Goal: Information Seeking & Learning: Learn about a topic

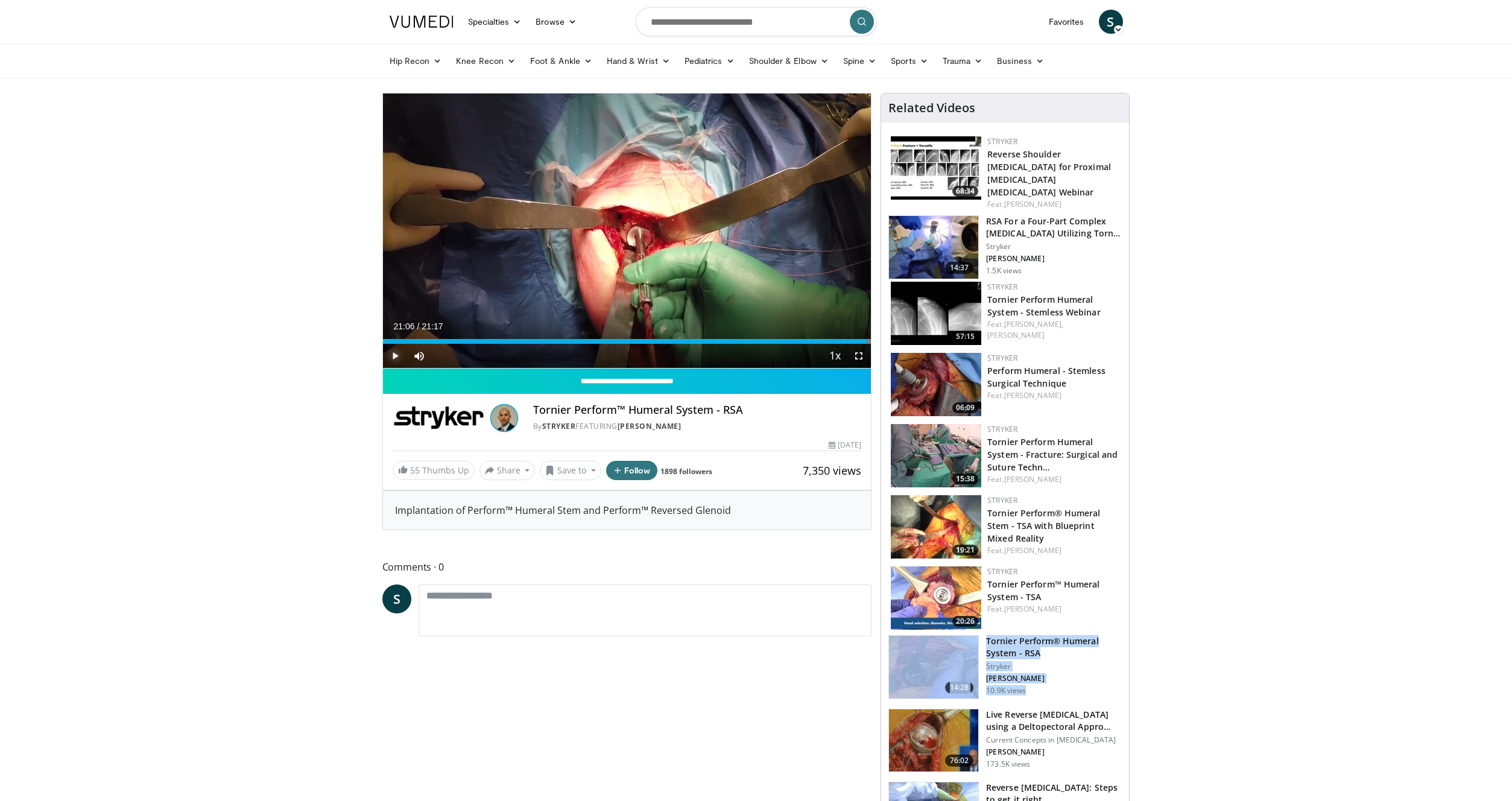
click at [387, 354] on span "Video Player" at bounding box center [395, 356] width 24 height 24
click at [511, 345] on div "Current Time 21:06 / Duration 21:17 Pause Skip Backward Skip Forward Mute 0% Lo…" at bounding box center [627, 356] width 488 height 24
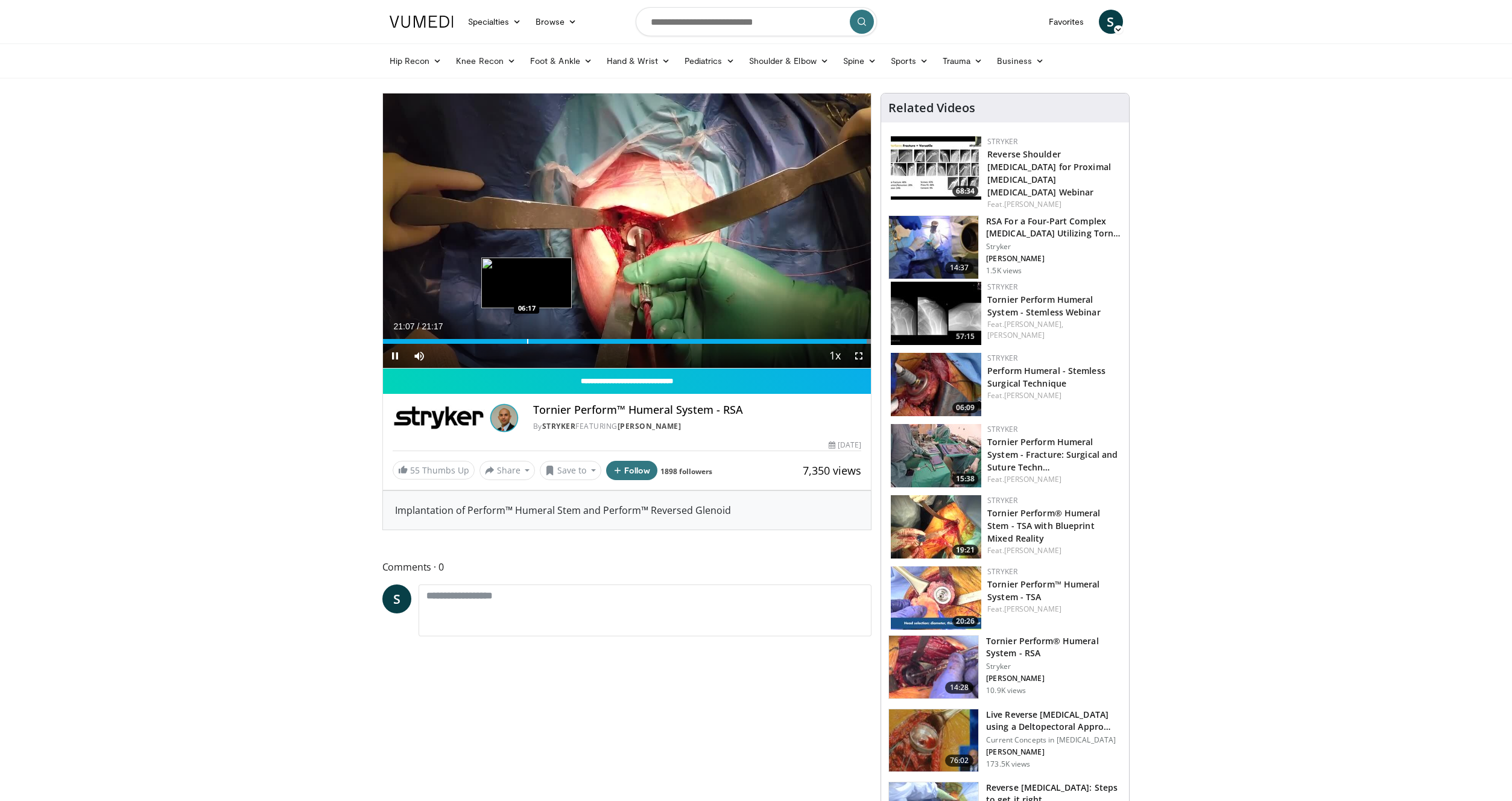
click at [527, 339] on div "Progress Bar" at bounding box center [528, 341] width 1 height 5
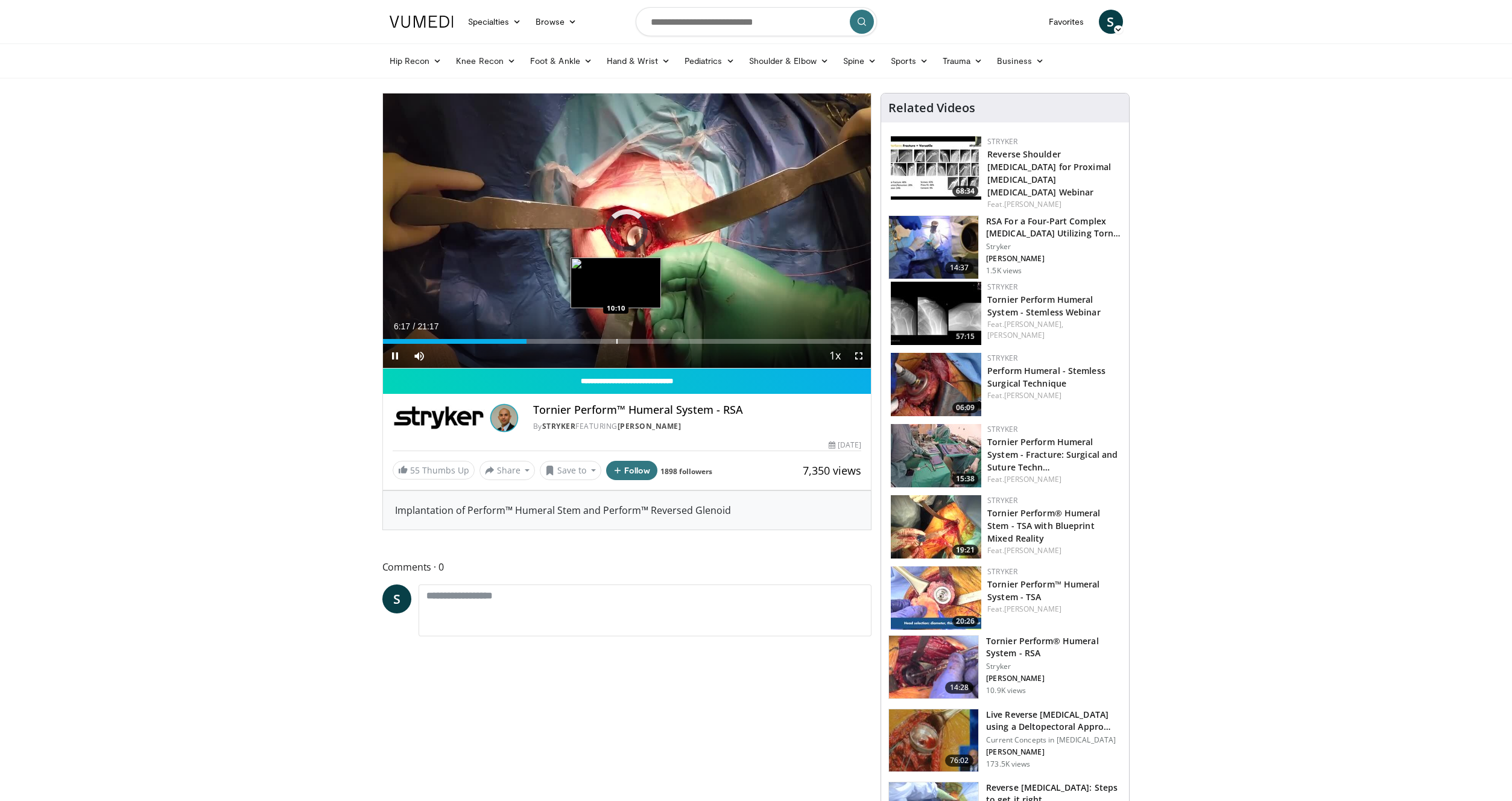
click at [616, 341] on div "Progress Bar" at bounding box center [617, 341] width 1 height 5
click at [400, 360] on span "Video Player" at bounding box center [395, 356] width 24 height 24
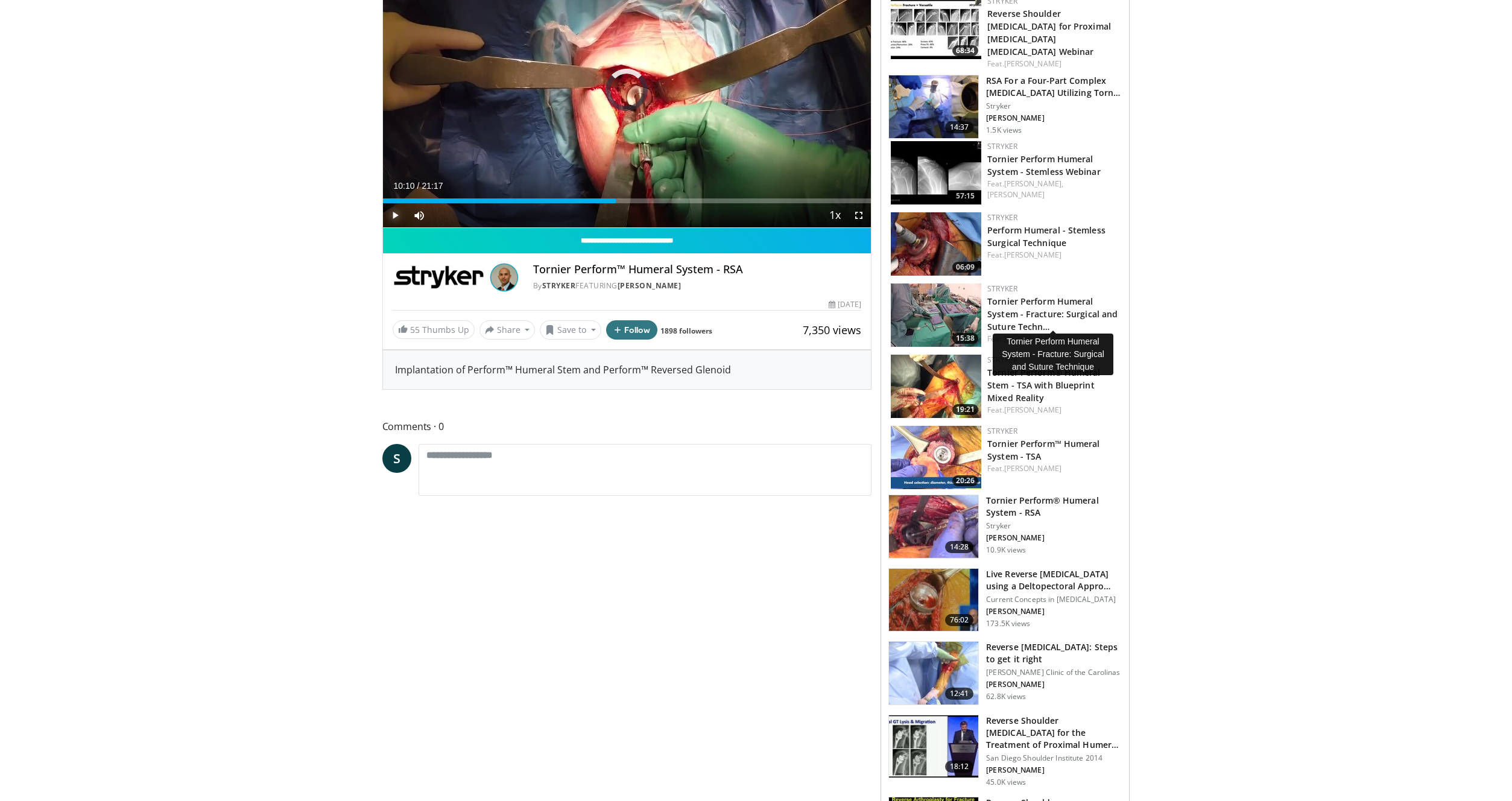
scroll to position [141, 0]
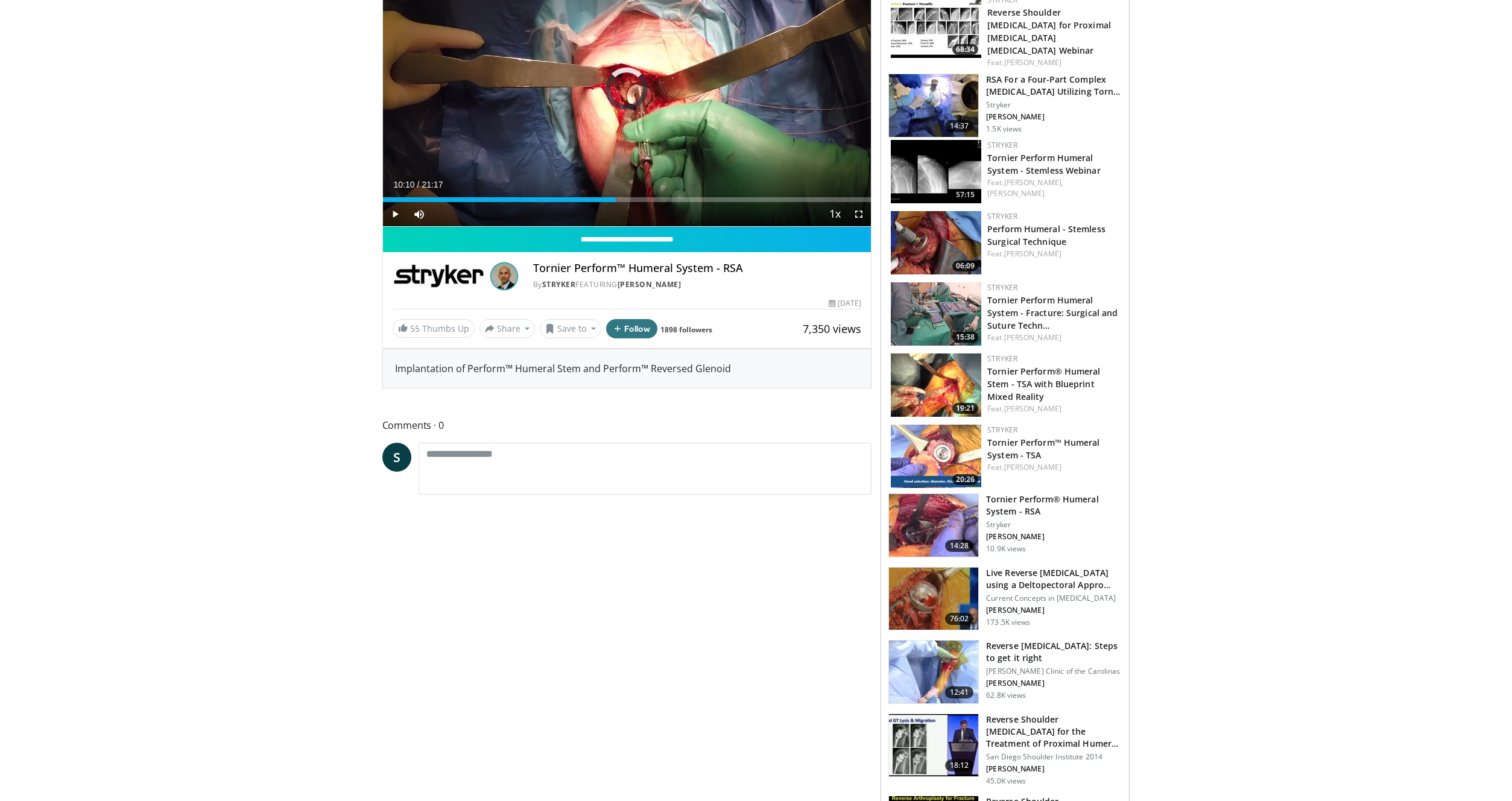
drag, startPoint x: 1022, startPoint y: 447, endPoint x: 1007, endPoint y: 452, distance: 15.8
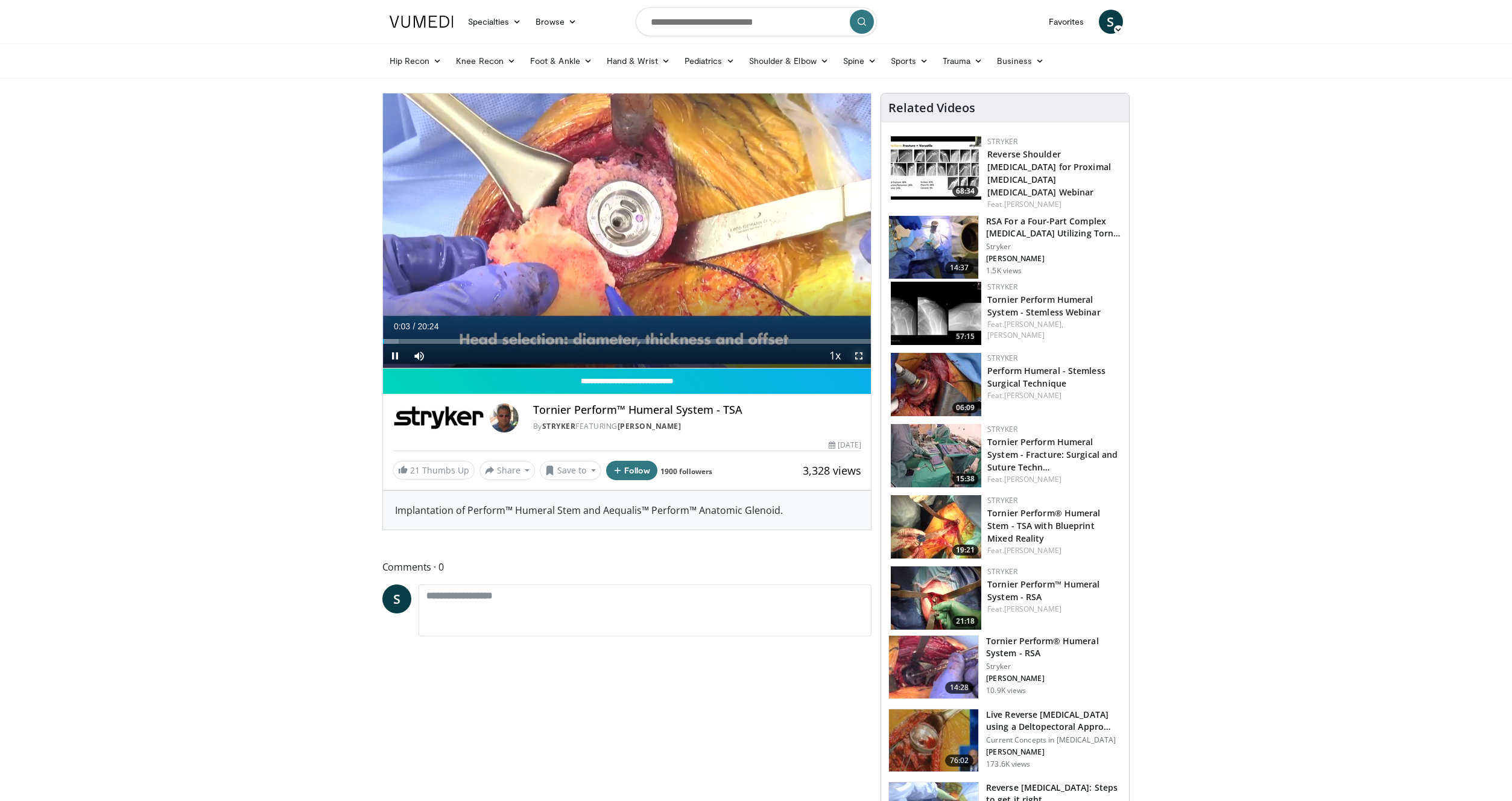
click at [866, 356] on span "Video Player" at bounding box center [858, 356] width 24 height 24
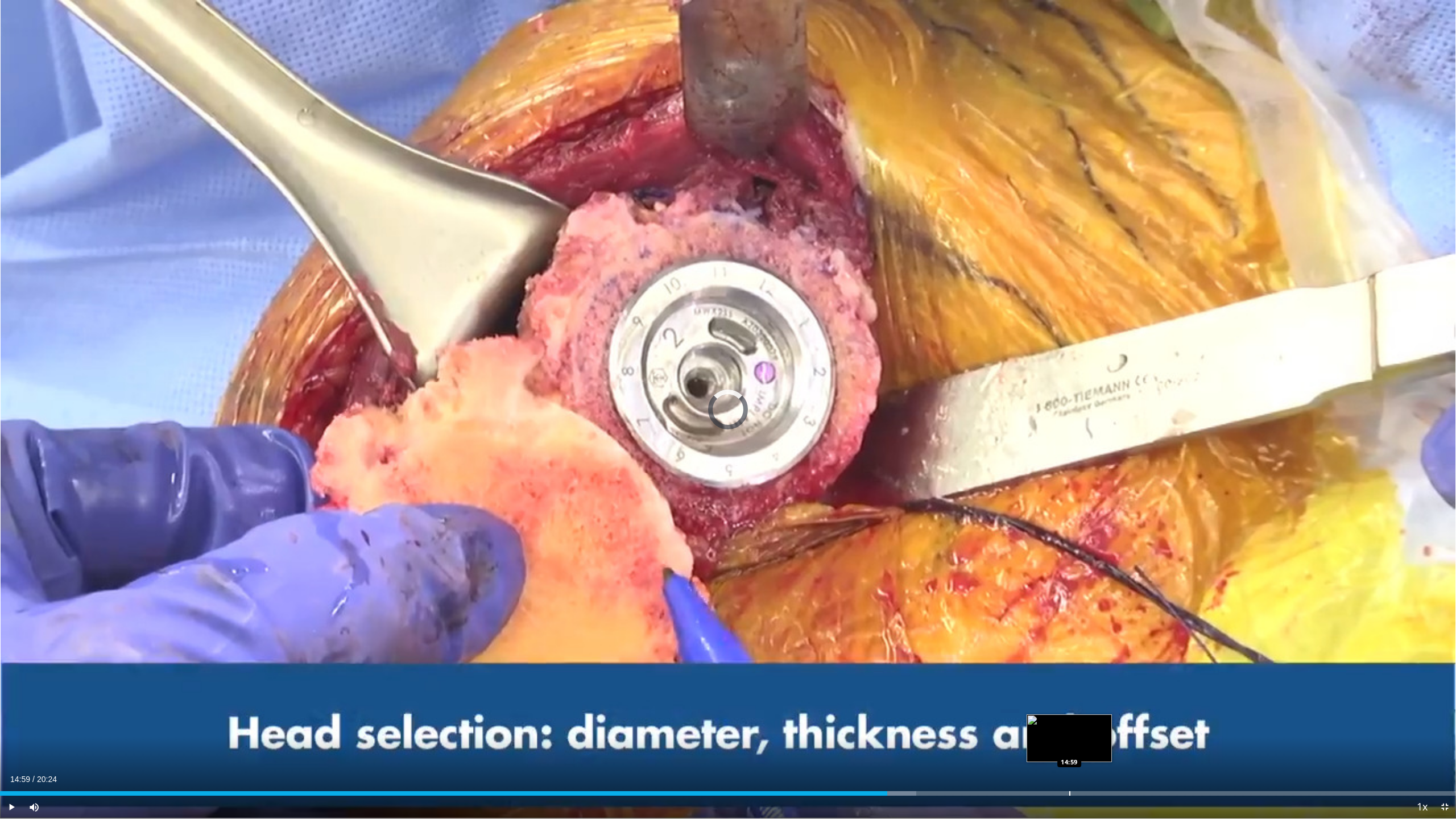
click at [1069, 754] on div "Progress Bar" at bounding box center [1070, 792] width 1 height 4
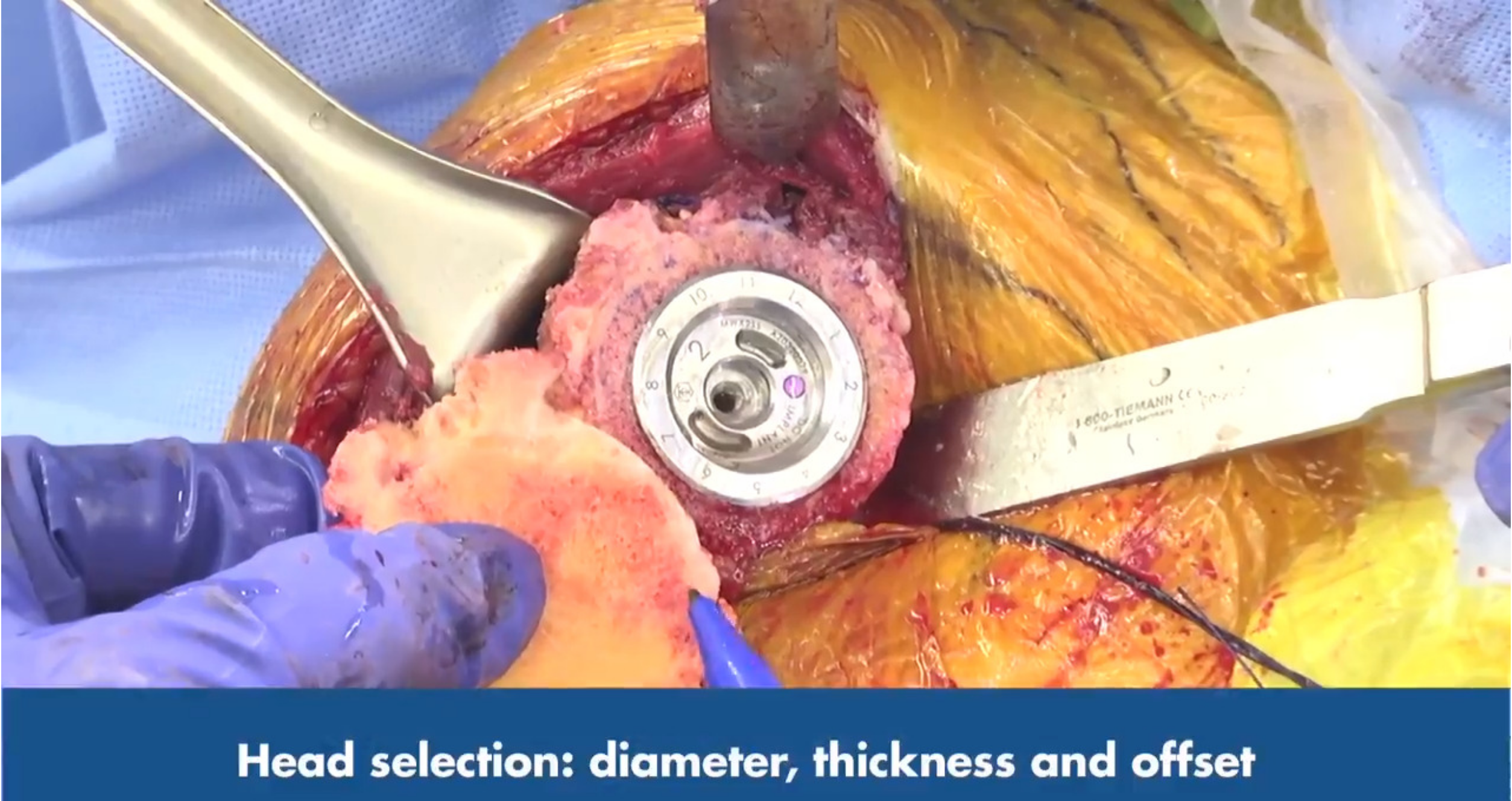
scroll to position [257, 0]
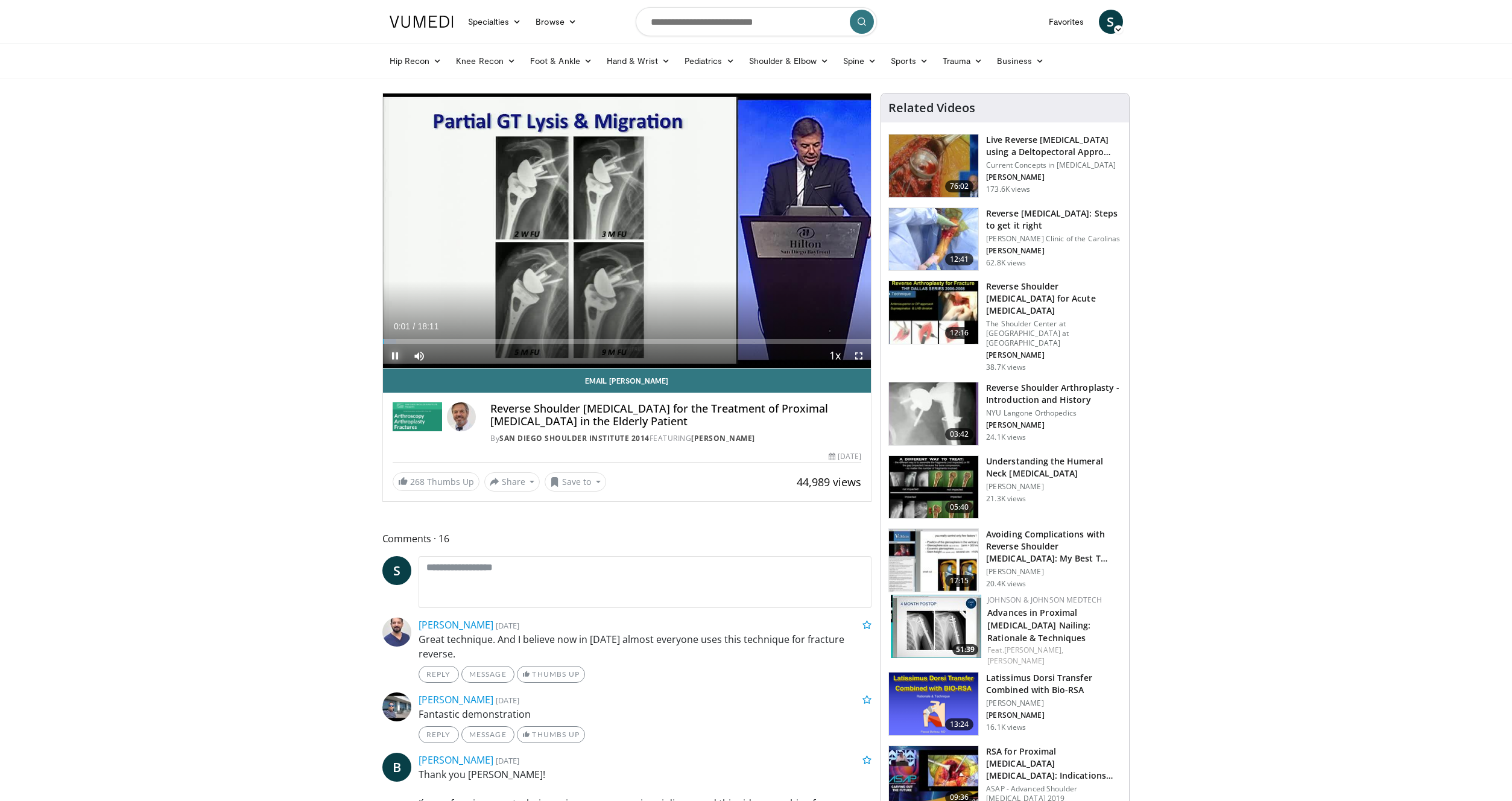
click at [390, 354] on span "Video Player" at bounding box center [395, 356] width 24 height 24
click at [778, 31] on input "Search topics, interventions" at bounding box center [756, 22] width 241 height 29
type input "**********"
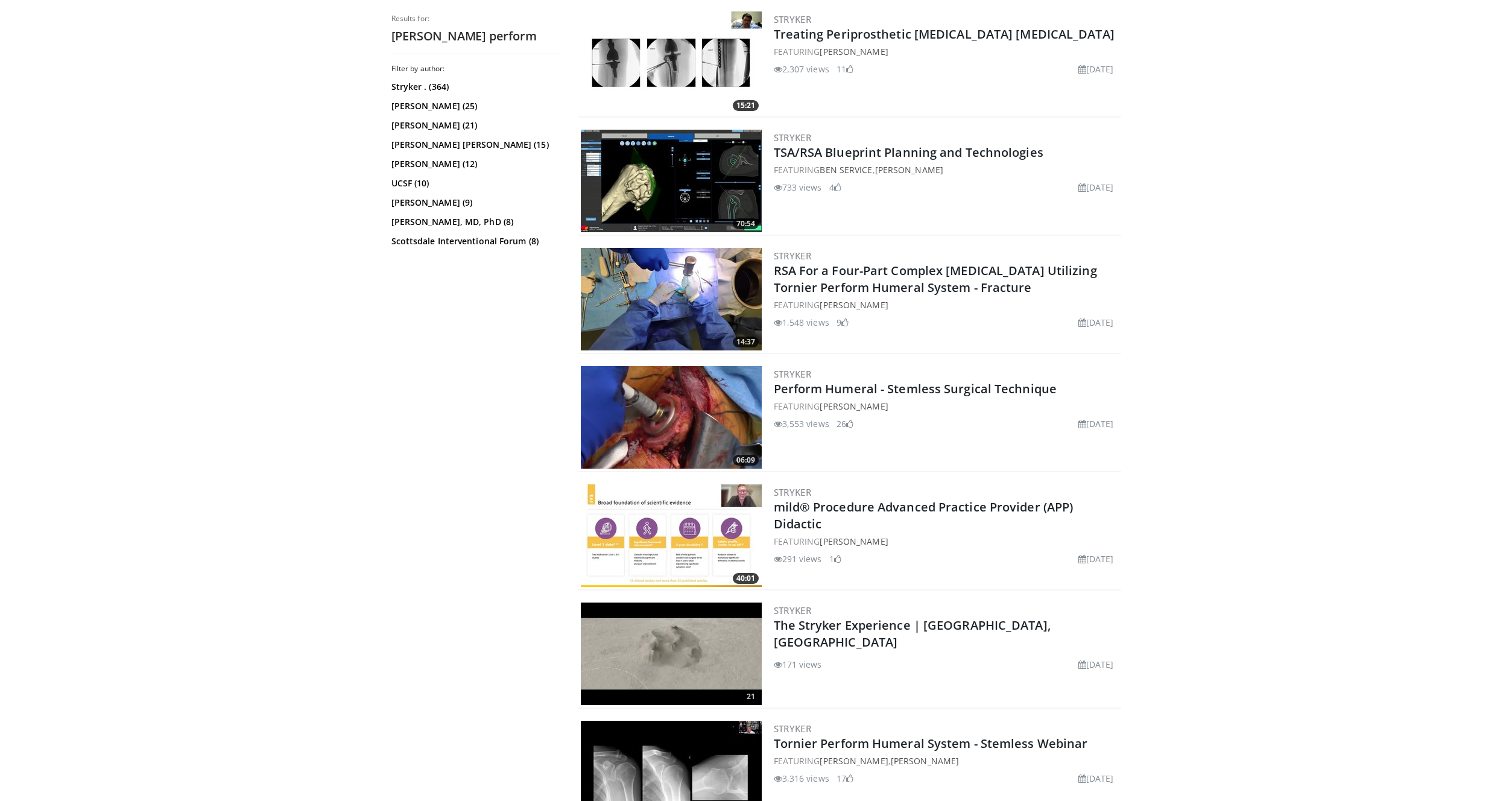
scroll to position [1055, 0]
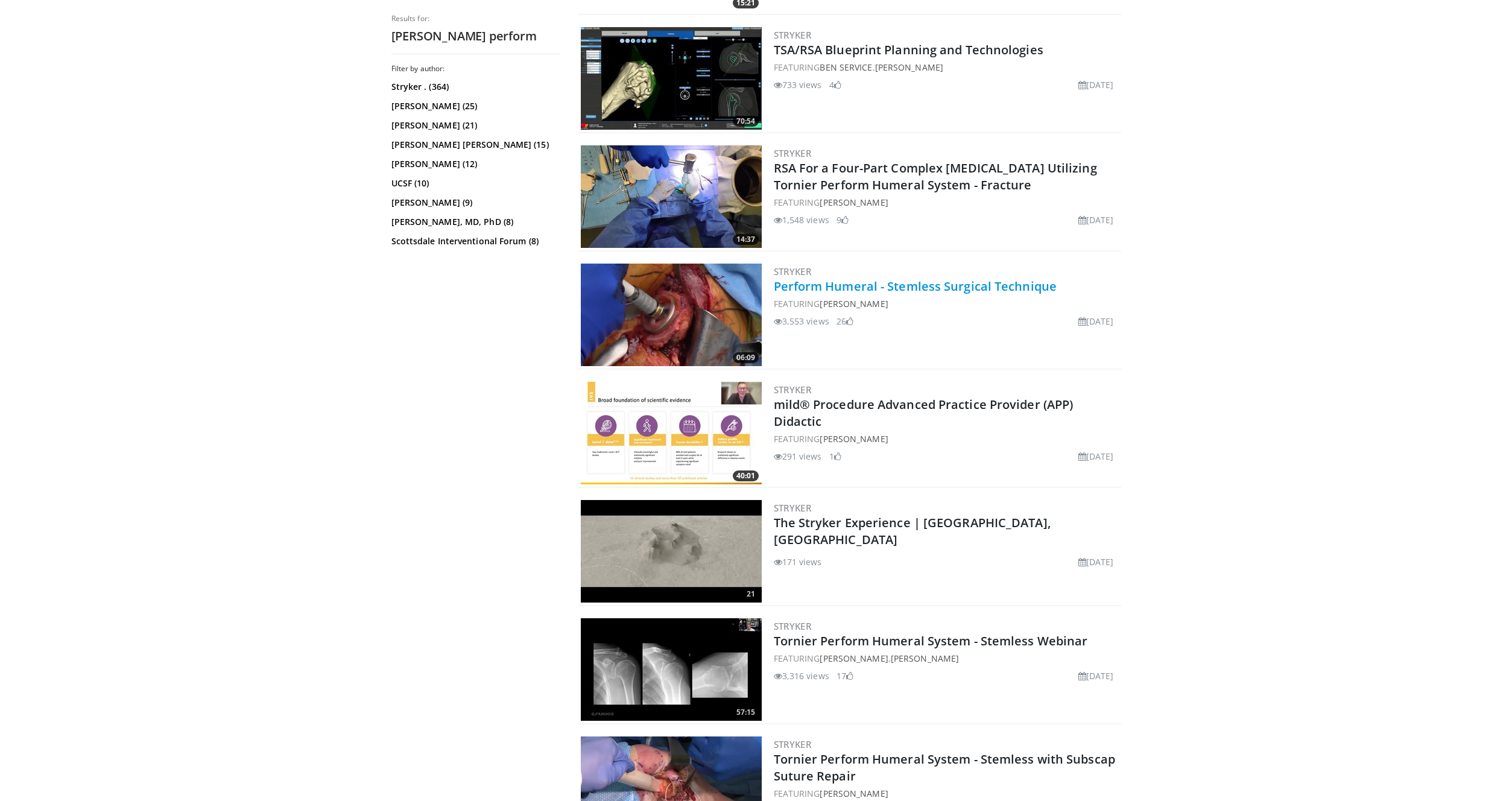
click at [848, 280] on link "Perform Humeral - Stemless Surgical Technique" at bounding box center [915, 286] width 283 height 16
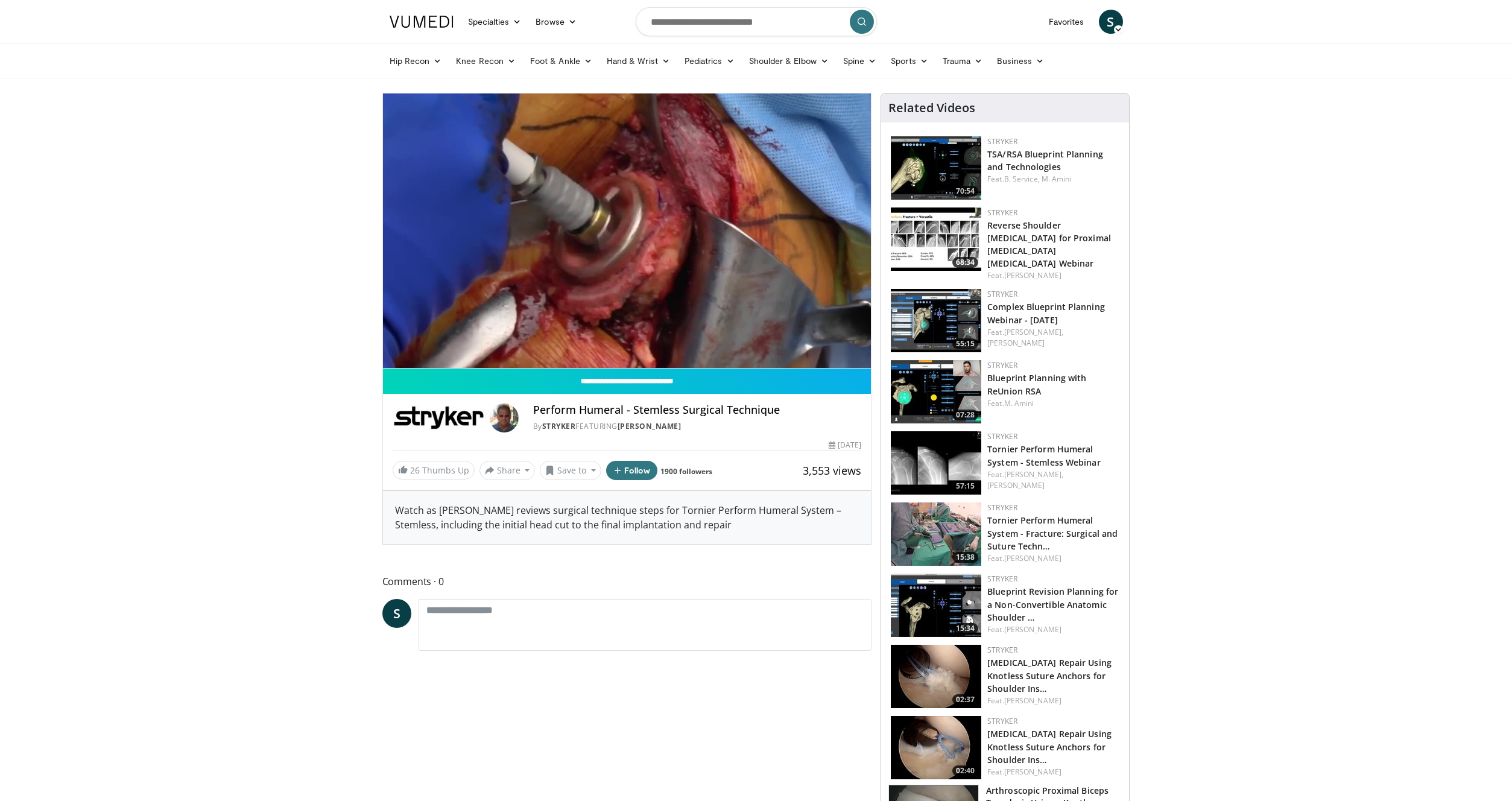
click at [609, 342] on video-js "**********" at bounding box center [627, 231] width 488 height 275
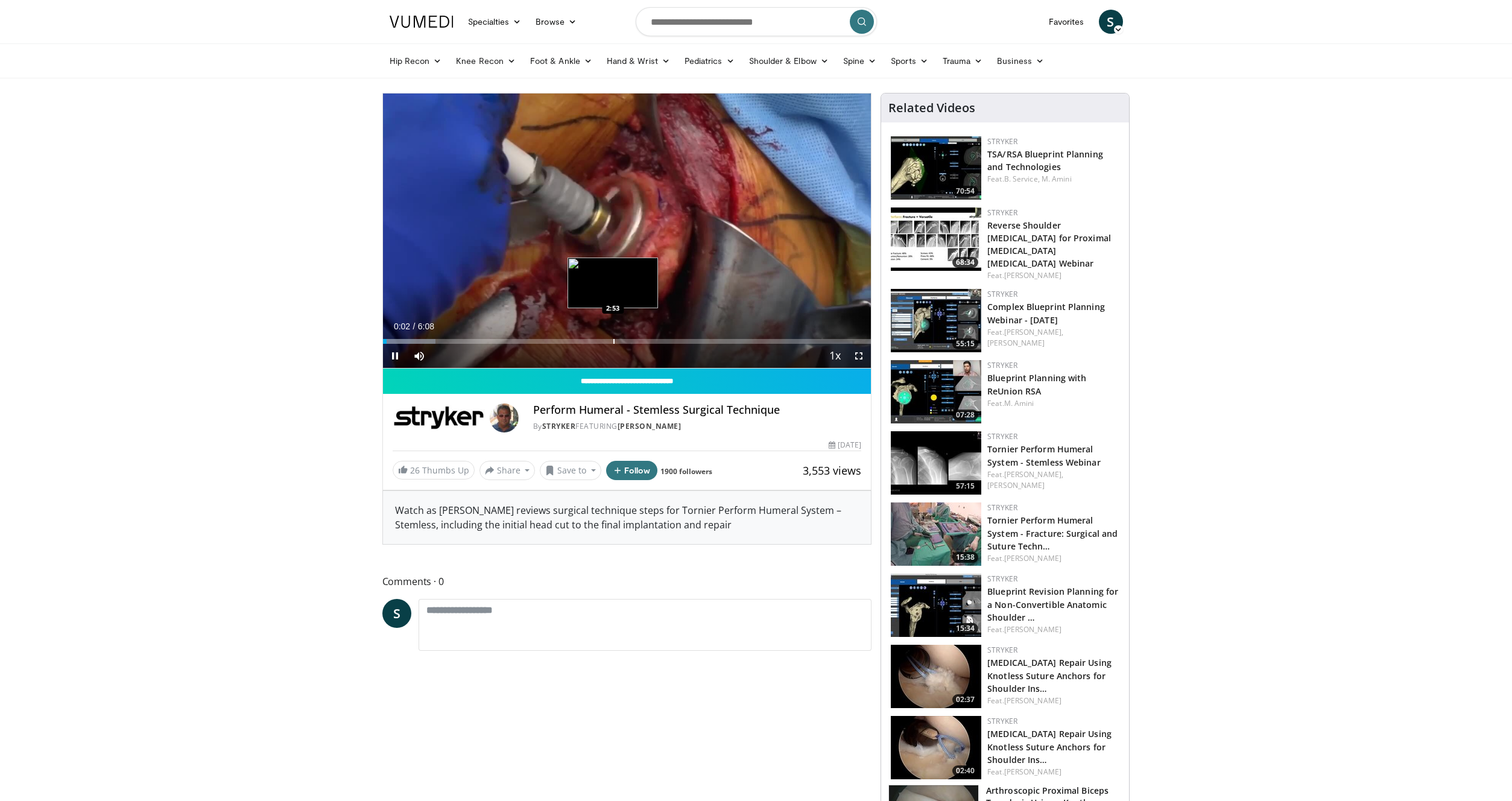
click at [613, 341] on div "Progress Bar" at bounding box center [614, 341] width 1 height 5
click at [682, 344] on div "Current Time 2:54 / Duration 6:08 Pause Skip Backward Skip Forward Mute Loaded …" at bounding box center [627, 356] width 488 height 24
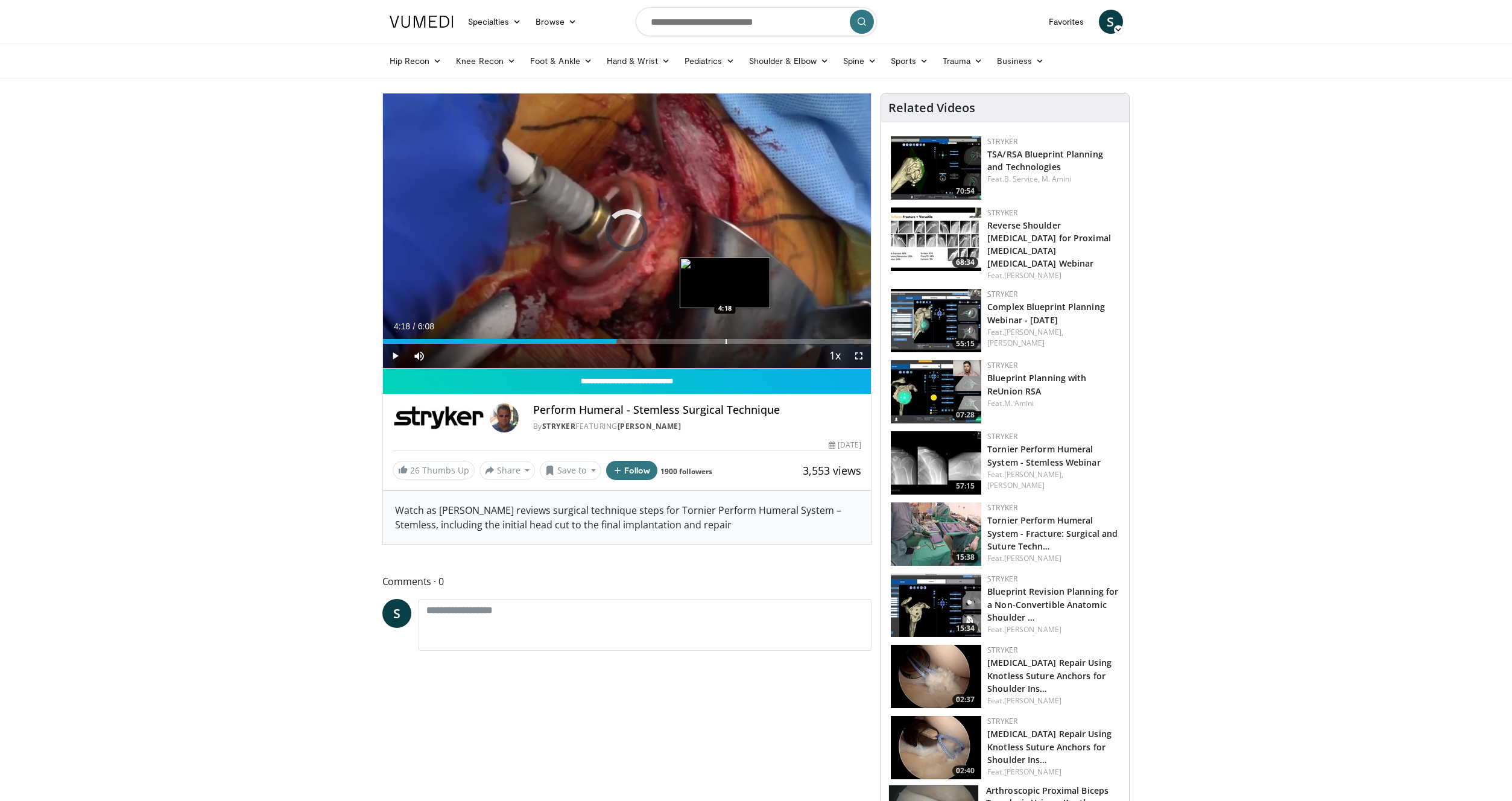
click at [725, 337] on div "Loaded : 0.00% 2:56 4:18" at bounding box center [627, 339] width 488 height 12
click at [777, 341] on div "Progress Bar" at bounding box center [778, 341] width 1 height 5
click at [823, 341] on div "Progress Bar" at bounding box center [823, 341] width 1 height 5
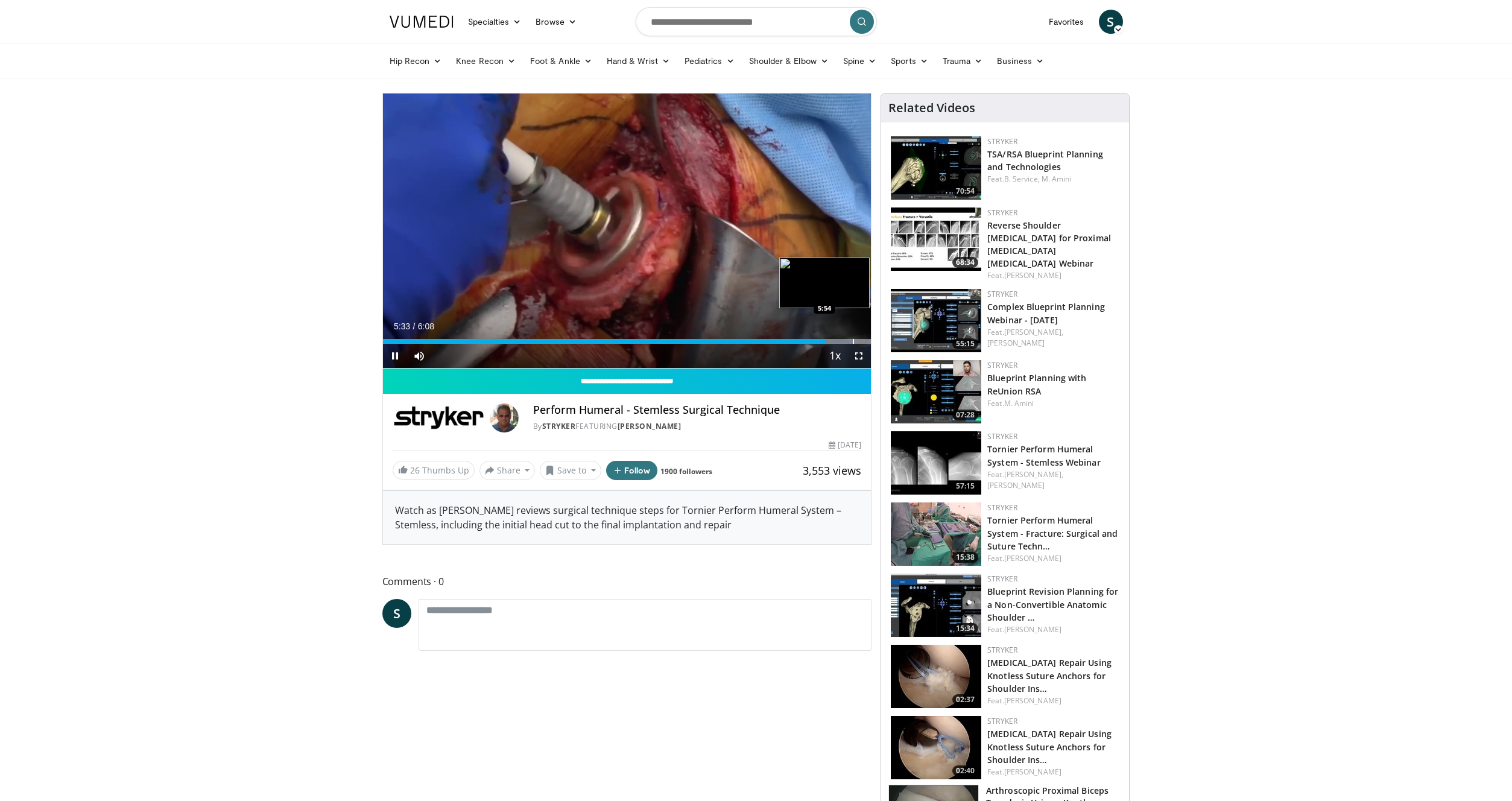
click at [853, 341] on div "Progress Bar" at bounding box center [854, 341] width 1 height 5
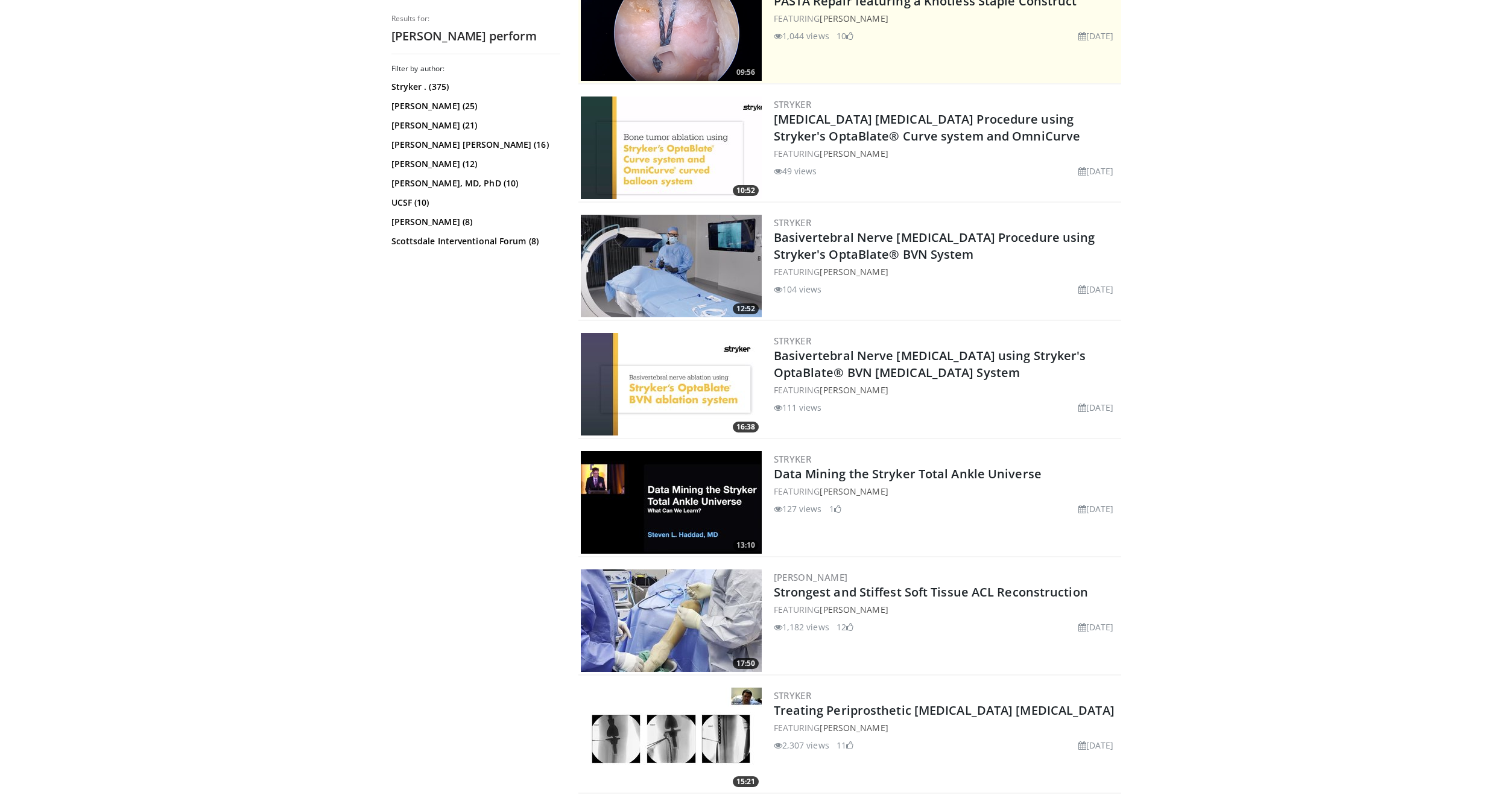
scroll to position [129, 0]
